Goal: Find specific page/section: Find specific page/section

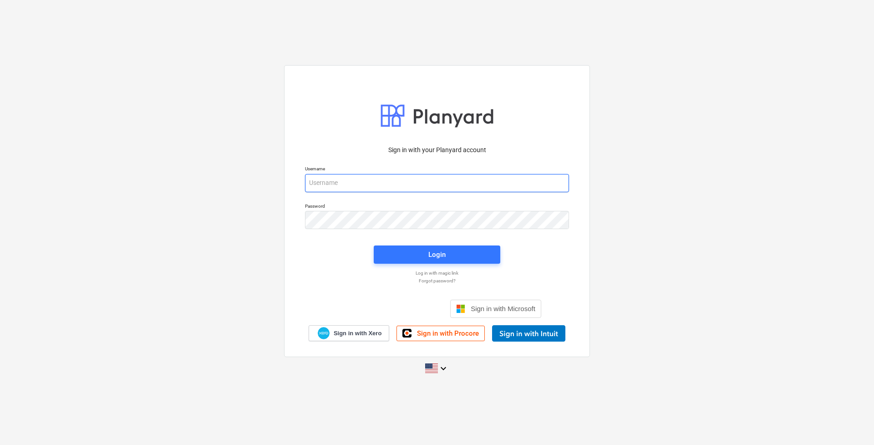
type input "[EMAIL_ADDRESS][DOMAIN_NAME]"
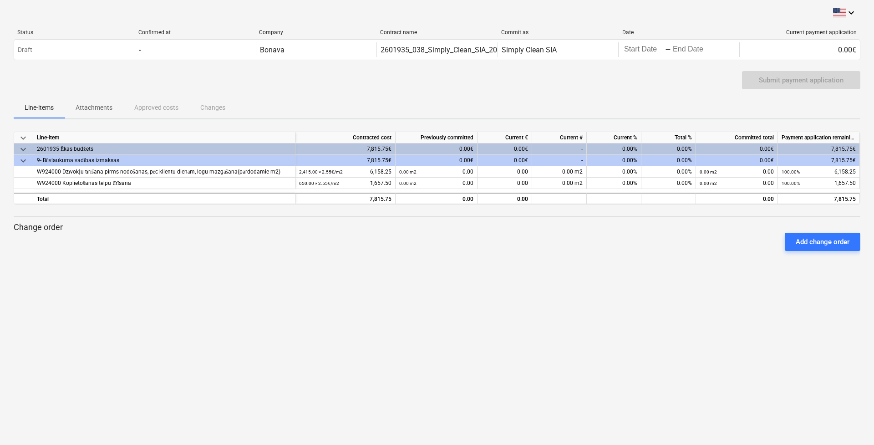
click at [108, 105] on p "Attachments" at bounding box center [94, 108] width 37 height 10
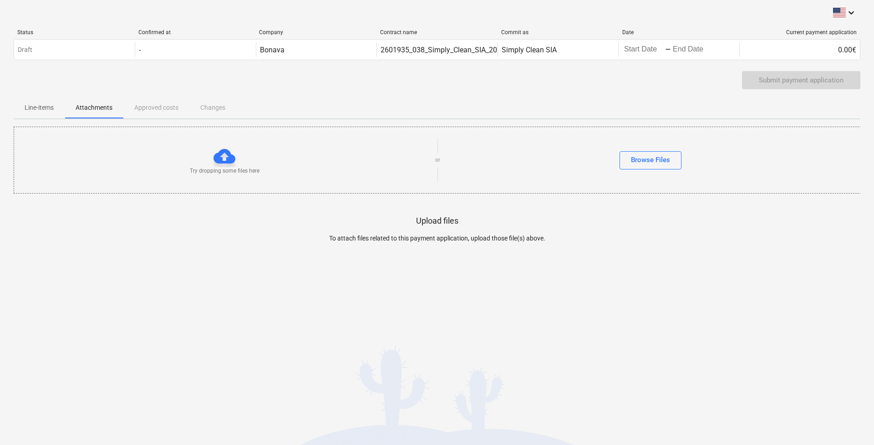
click at [159, 104] on div "Line-items Attachments Approved costs Changes" at bounding box center [437, 108] width 847 height 22
click at [158, 107] on div "Line-items Attachments Approved costs Changes" at bounding box center [437, 108] width 847 height 22
drag, startPoint x: 221, startPoint y: 107, endPoint x: 94, endPoint y: 112, distance: 127.2
click at [211, 108] on div "Line-items Attachments Approved costs Changes" at bounding box center [437, 108] width 847 height 22
click at [39, 106] on p "Line-items" at bounding box center [39, 108] width 29 height 10
